Goal: Task Accomplishment & Management: Complete application form

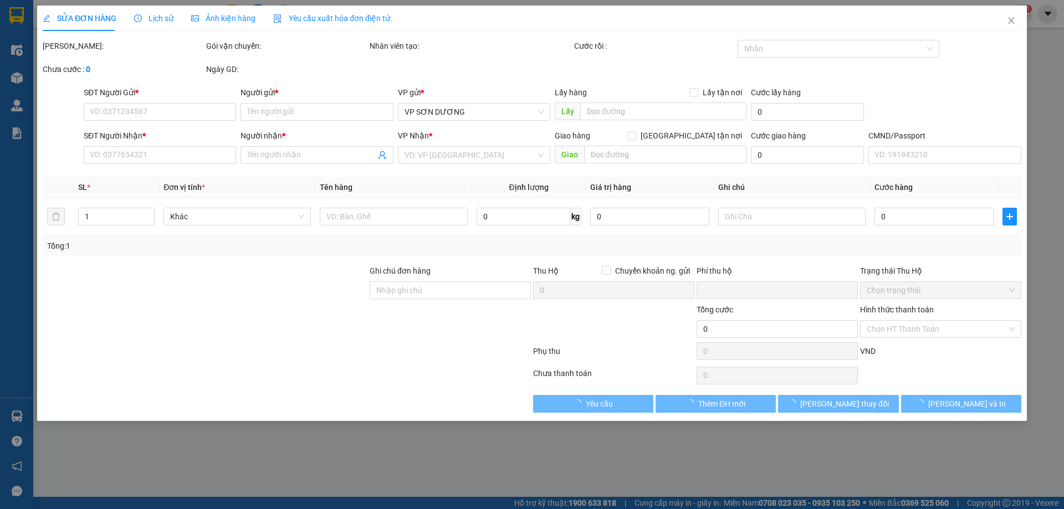
type input "0347806802"
type input "GIAO"
type input "0975219354"
type input "THUÝ"
checkbox input "true"
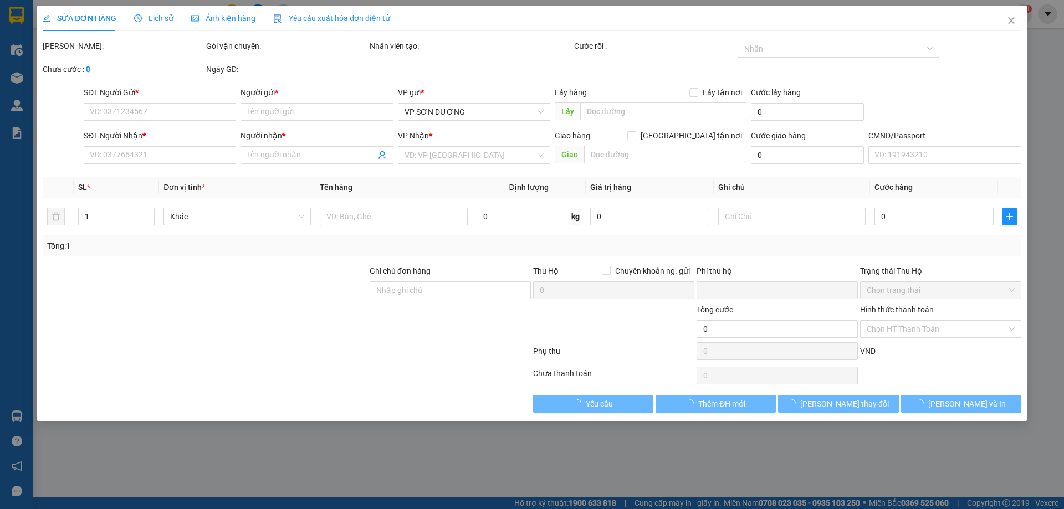
type input "850 Đ. [GEOGRAPHIC_DATA], [GEOGRAPHIC_DATA], [GEOGRAPHIC_DATA], [GEOGRAPHIC_DAT…"
type input "đã ship 1 lần nn k nghe máy"
type input "0"
type input "70.000"
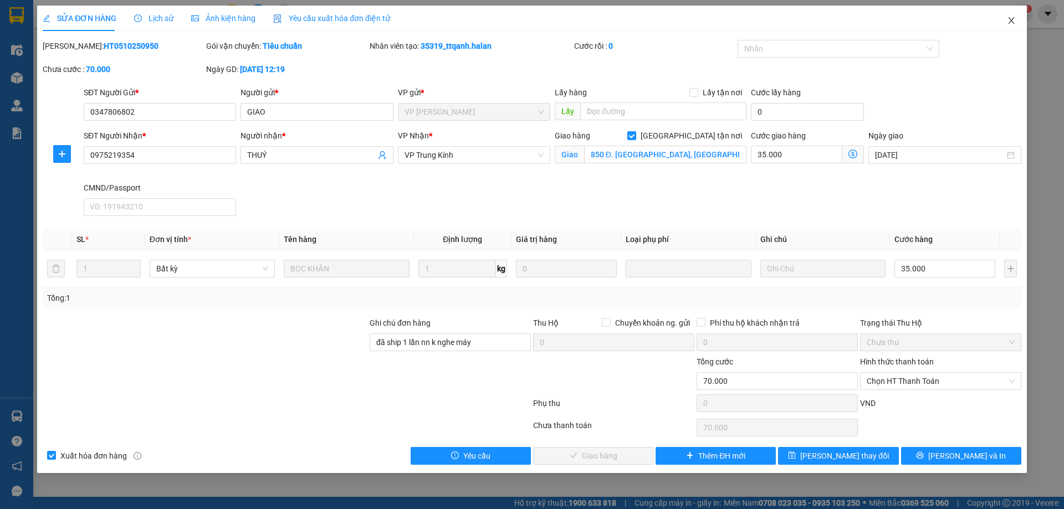
click at [1012, 20] on icon "close" at bounding box center [1011, 20] width 9 height 9
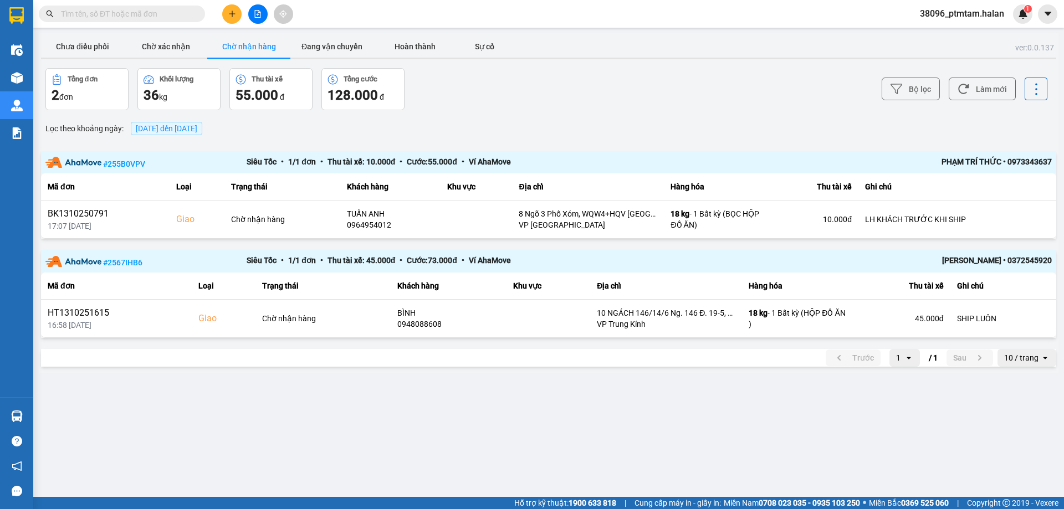
click at [120, 13] on input "text" at bounding box center [126, 14] width 131 height 12
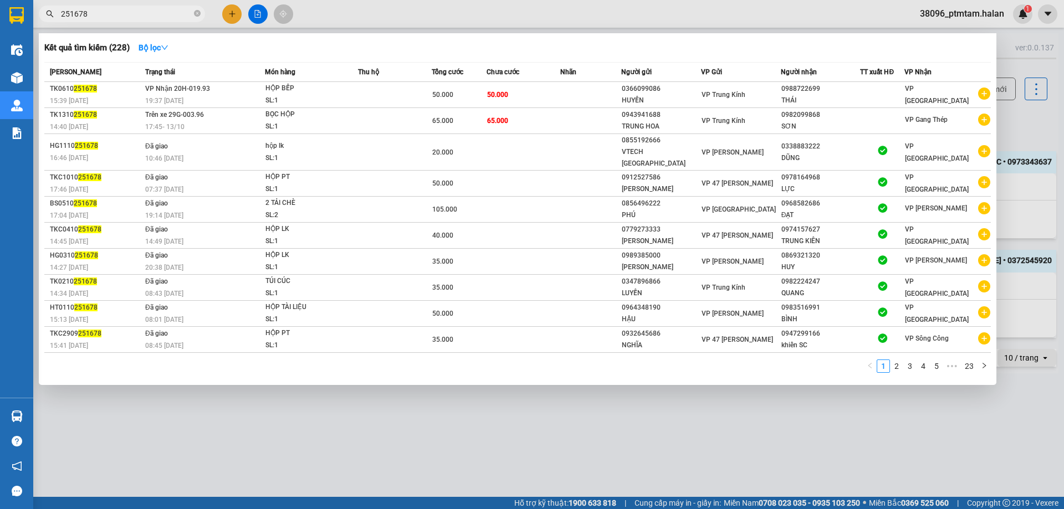
type input "251678"
click at [375, 395] on div at bounding box center [532, 254] width 1064 height 509
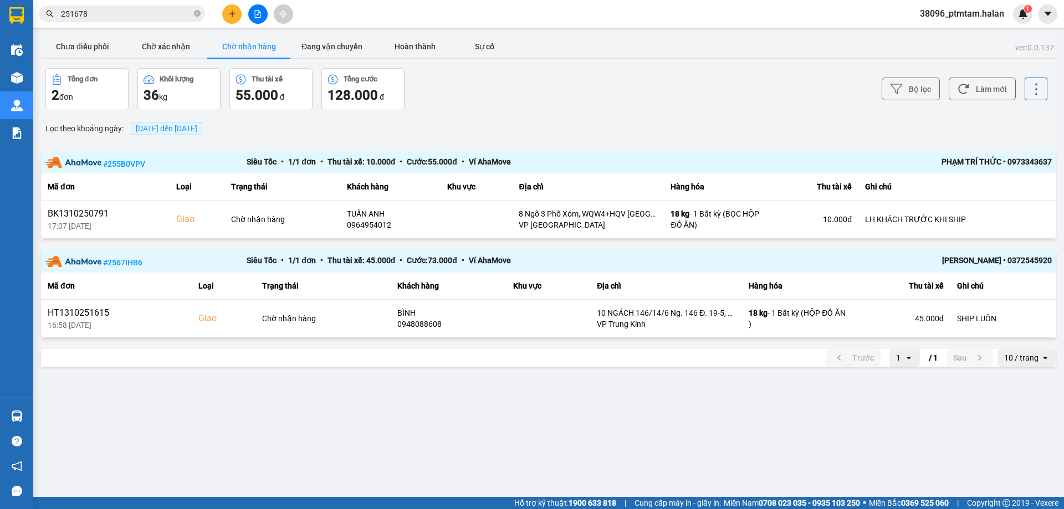
click at [249, 462] on main "ver: 0.0.137 Chưa điều phối Chờ xác nhận Chờ nhận hàng Đang vận chuyển Hoàn thà…" at bounding box center [532, 248] width 1064 height 497
